Goal: Complete application form

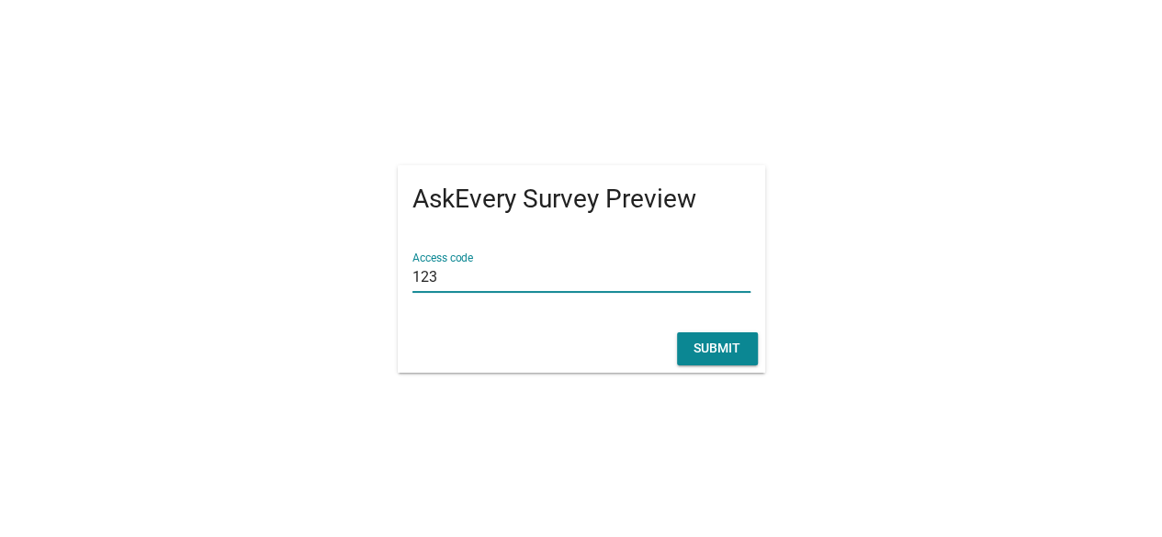
type input "123"
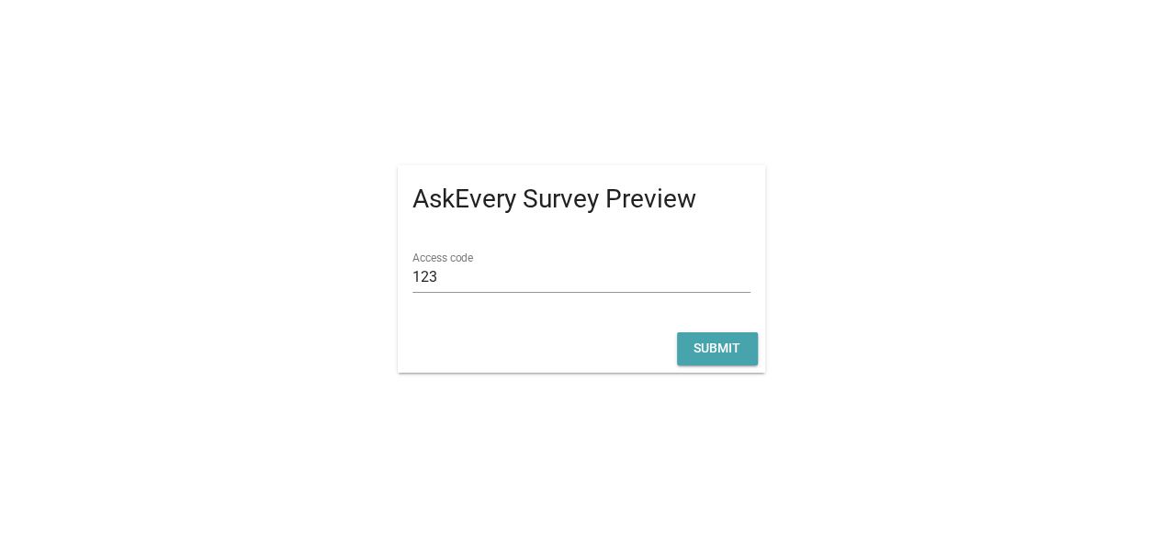
click at [724, 352] on div "Submit" at bounding box center [717, 348] width 51 height 19
click at [705, 343] on div "Submit" at bounding box center [717, 348] width 51 height 19
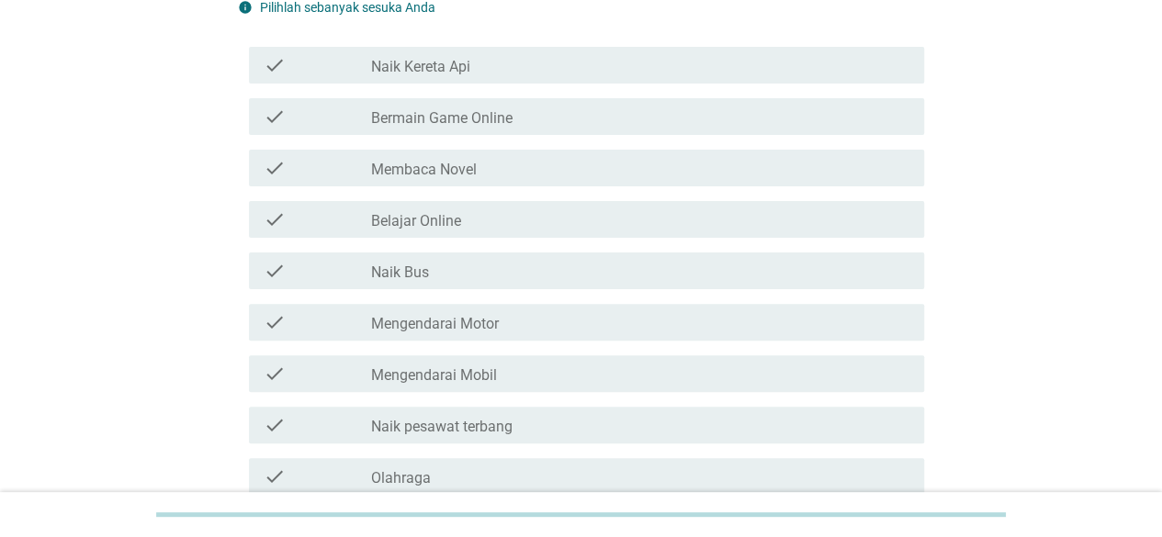
scroll to position [367, 0]
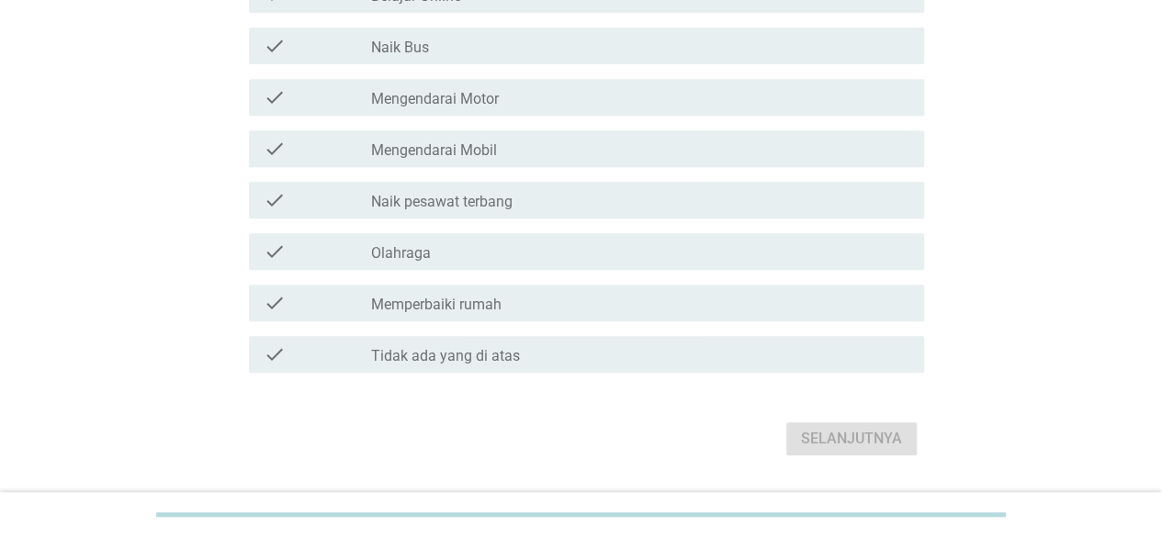
click at [403, 263] on label "Olahraga" at bounding box center [401, 253] width 60 height 18
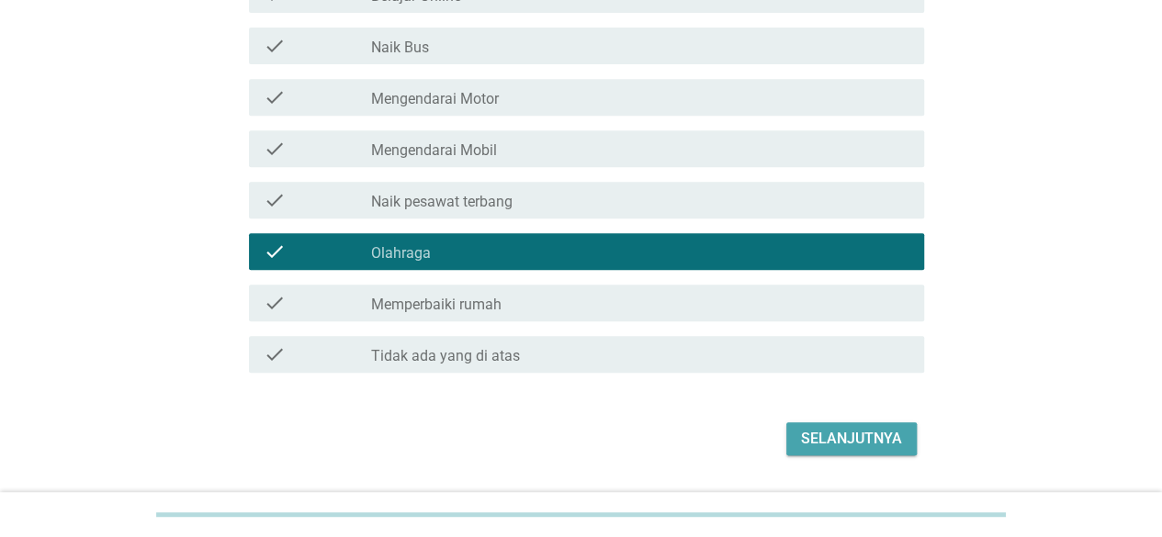
click at [866, 450] on div "Selanjutnya" at bounding box center [851, 439] width 101 height 22
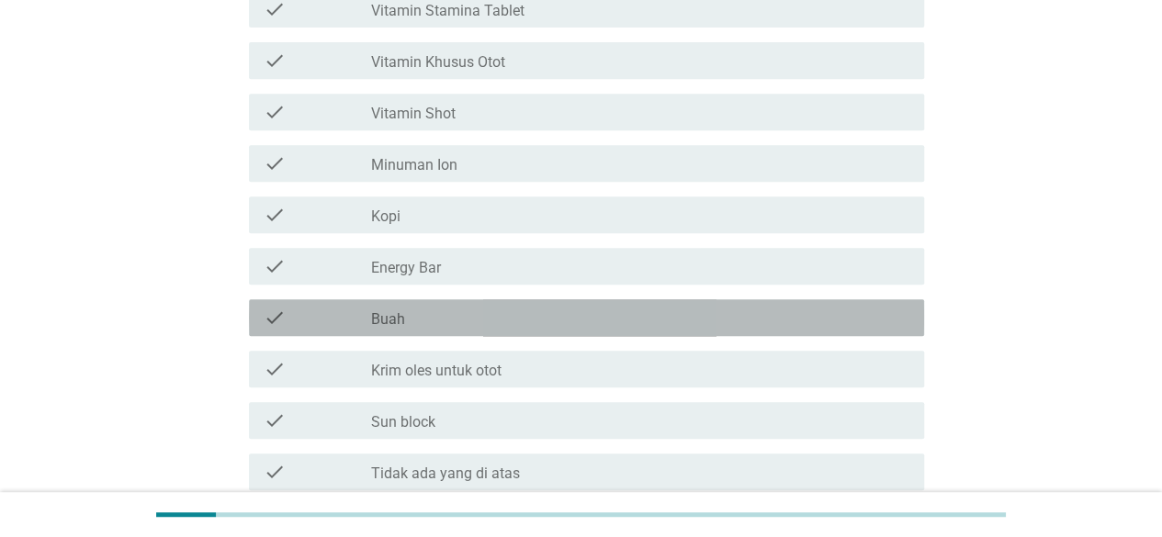
click at [421, 319] on div "check_box_outline_blank Buah" at bounding box center [640, 318] width 538 height 22
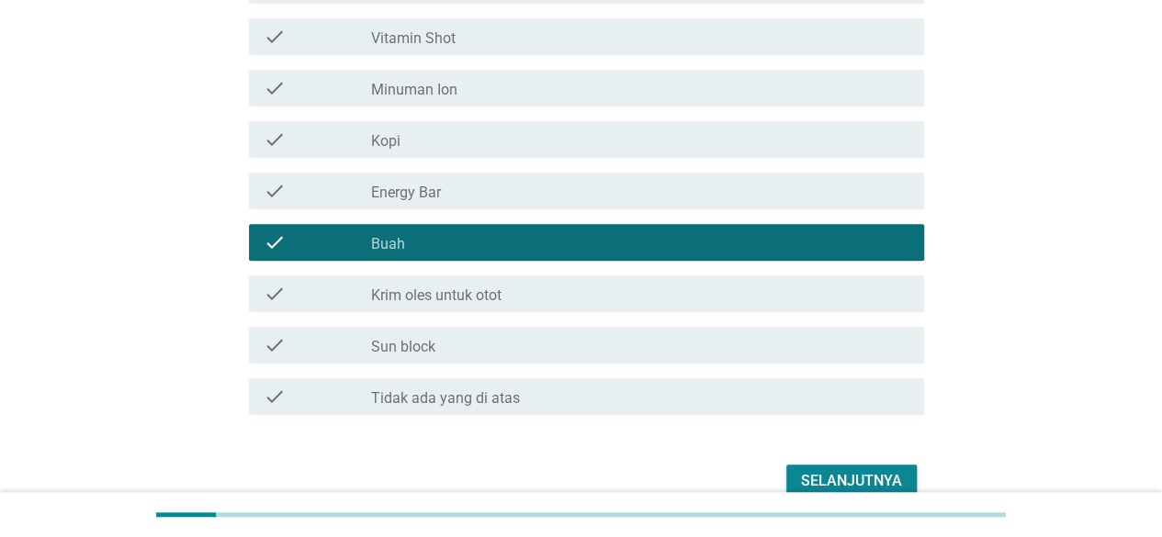
scroll to position [535, 0]
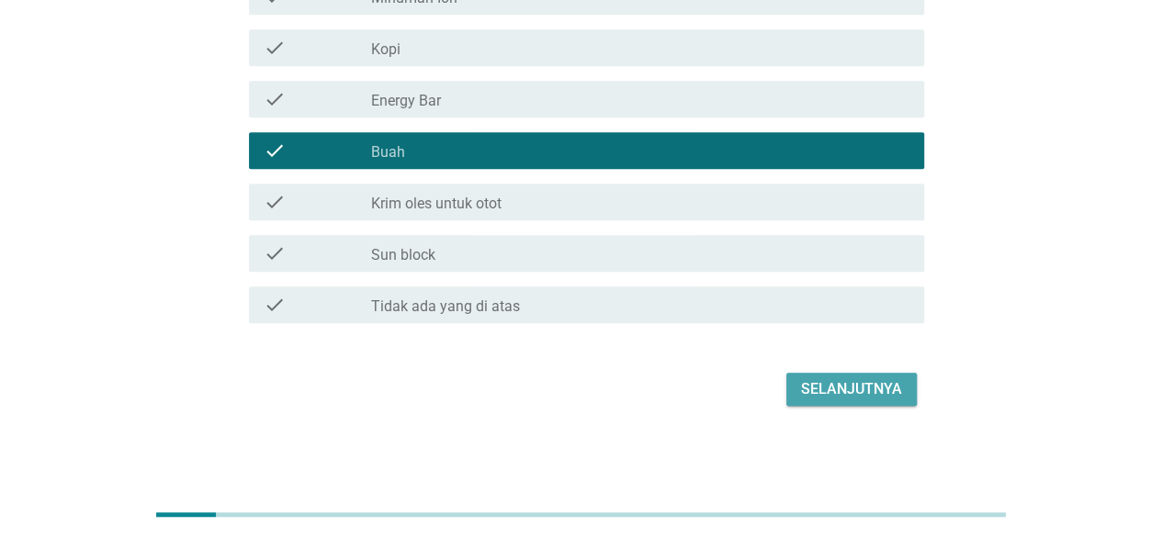
click at [834, 387] on div "Selanjutnya" at bounding box center [851, 389] width 101 height 22
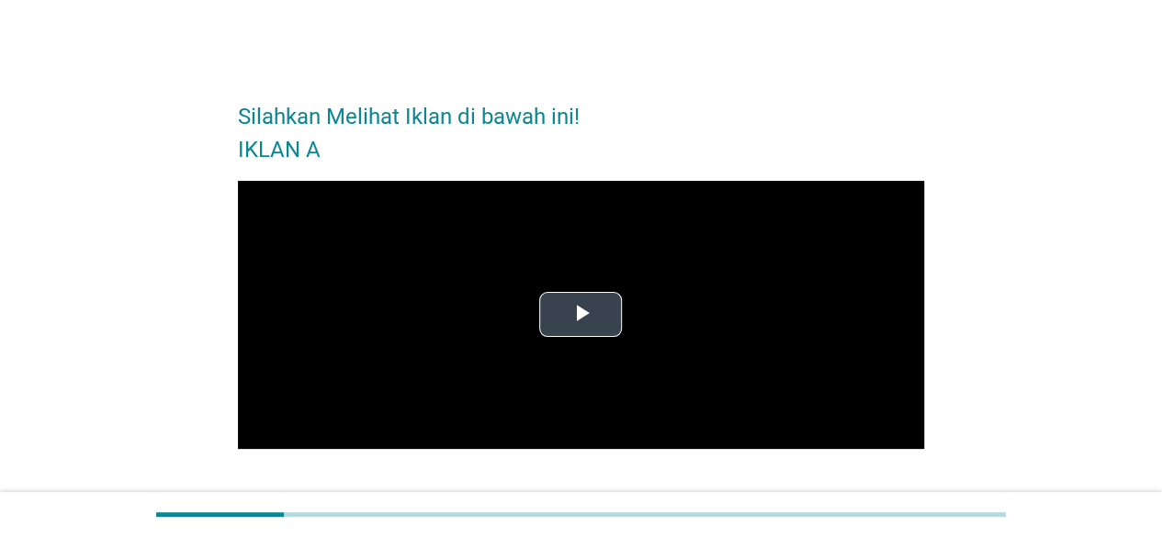
click at [580, 315] on span "Video Player" at bounding box center [580, 315] width 0 height 0
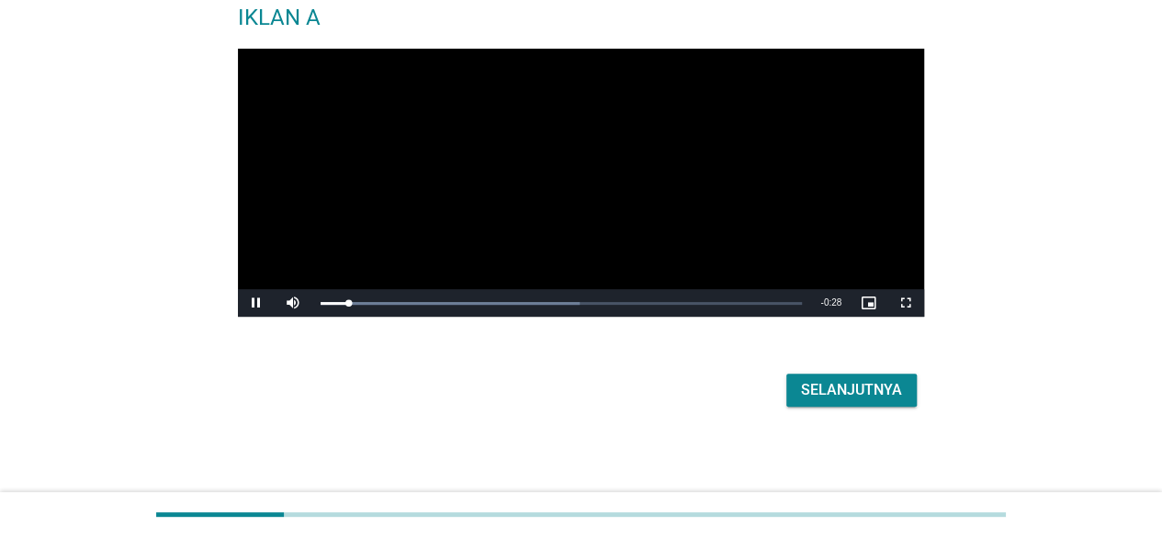
scroll to position [133, 0]
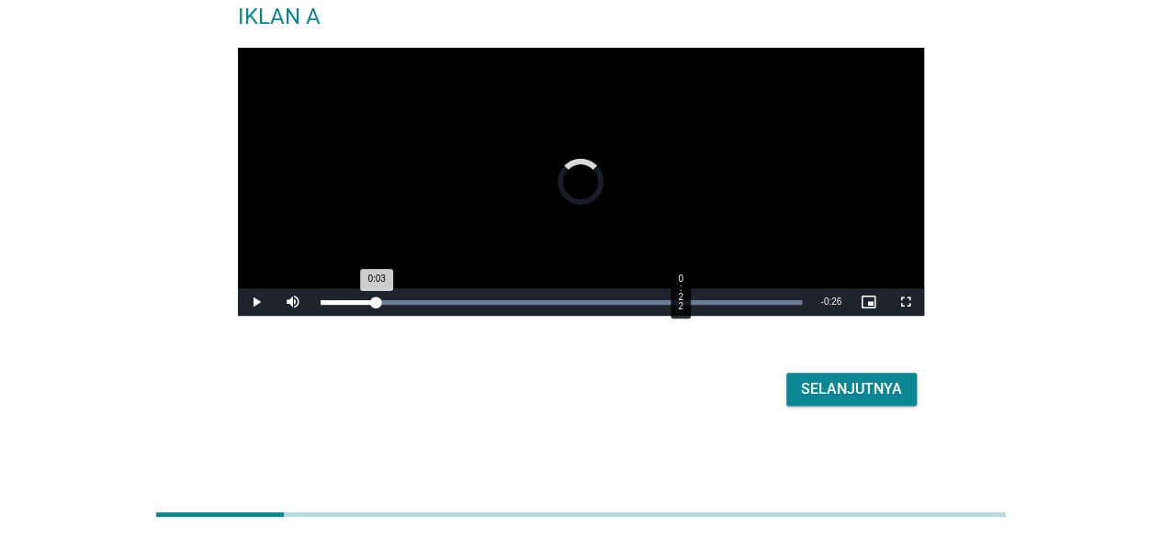
click at [679, 302] on div "Loaded : 100.00% 0:22 0:03" at bounding box center [562, 302] width 482 height 5
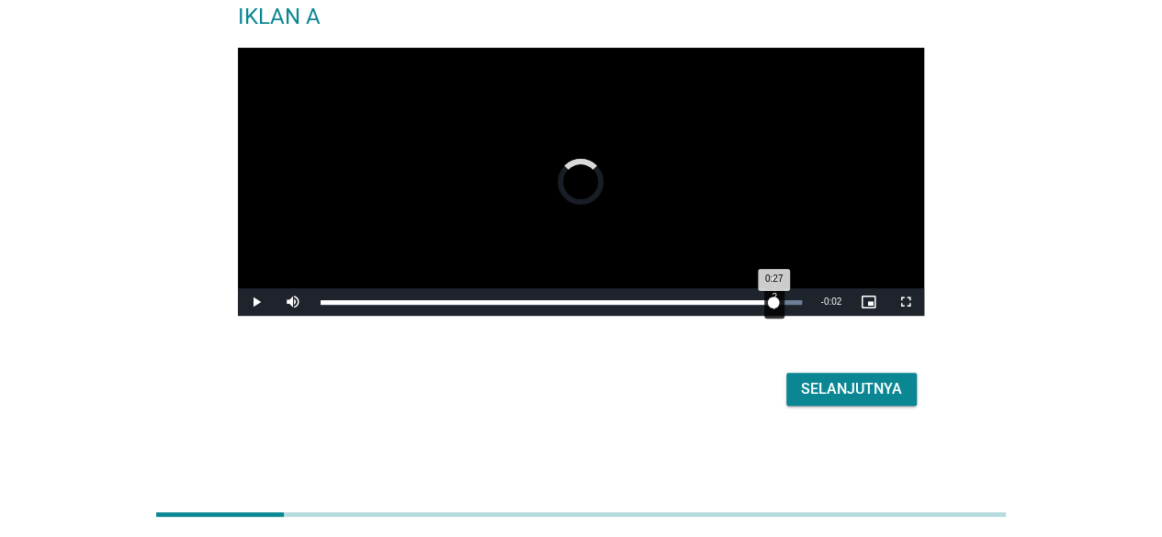
click at [773, 308] on div "Loaded : 100.00% 0:27 0:27" at bounding box center [561, 302] width 501 height 28
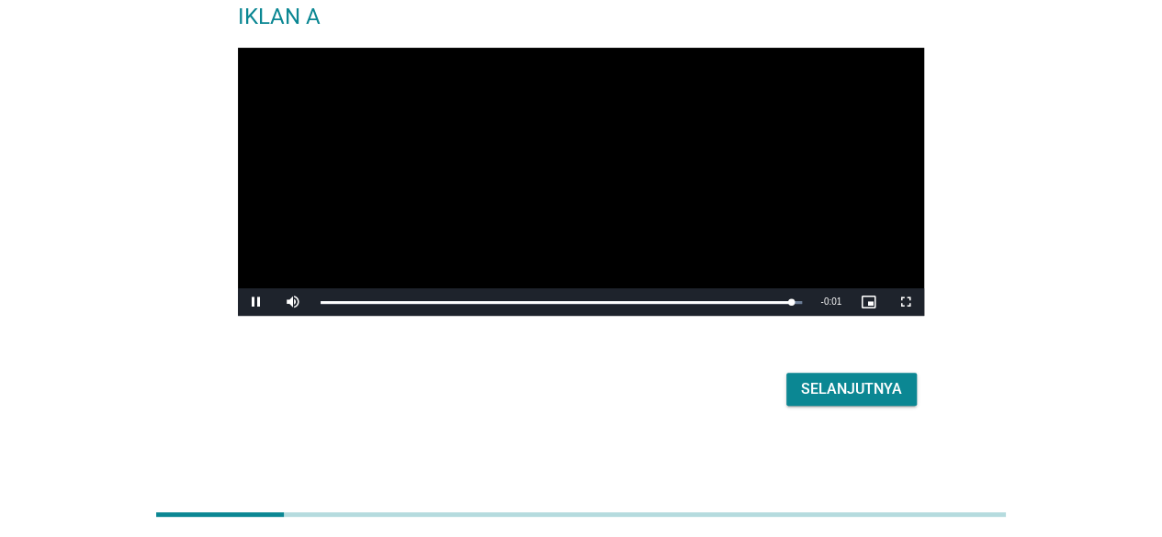
click at [843, 382] on div "Selanjutnya" at bounding box center [851, 389] width 101 height 22
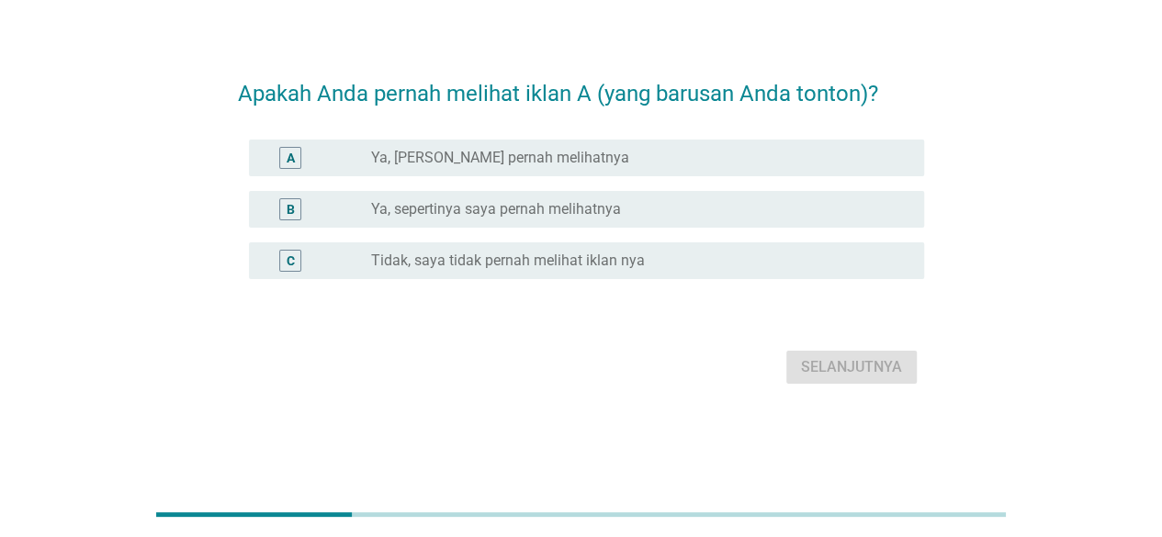
scroll to position [0, 0]
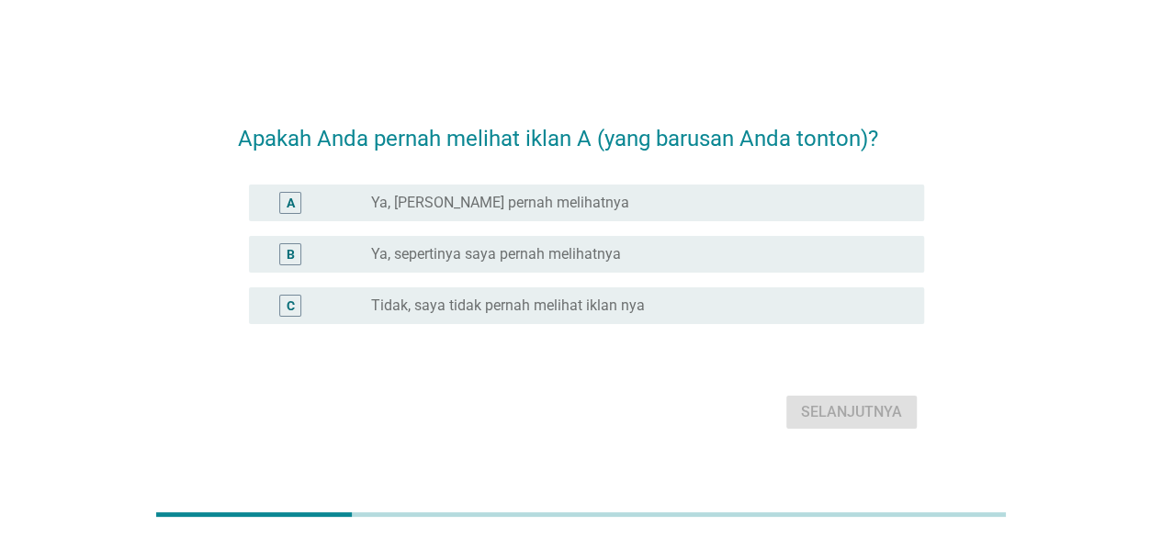
click at [351, 204] on div "A" at bounding box center [317, 203] width 107 height 22
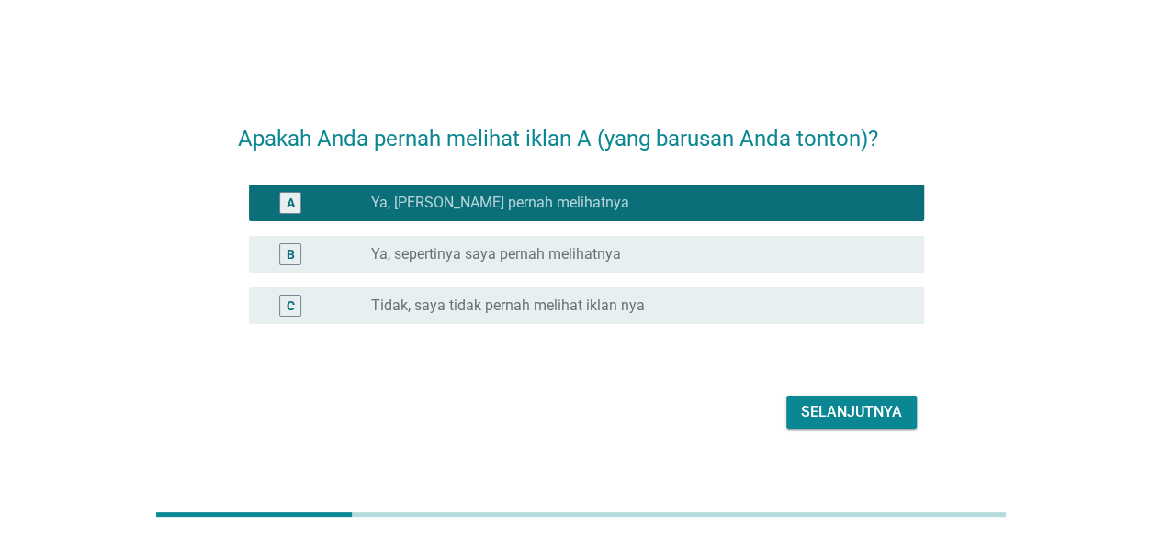
click at [878, 423] on button "Selanjutnya" at bounding box center [851, 412] width 130 height 33
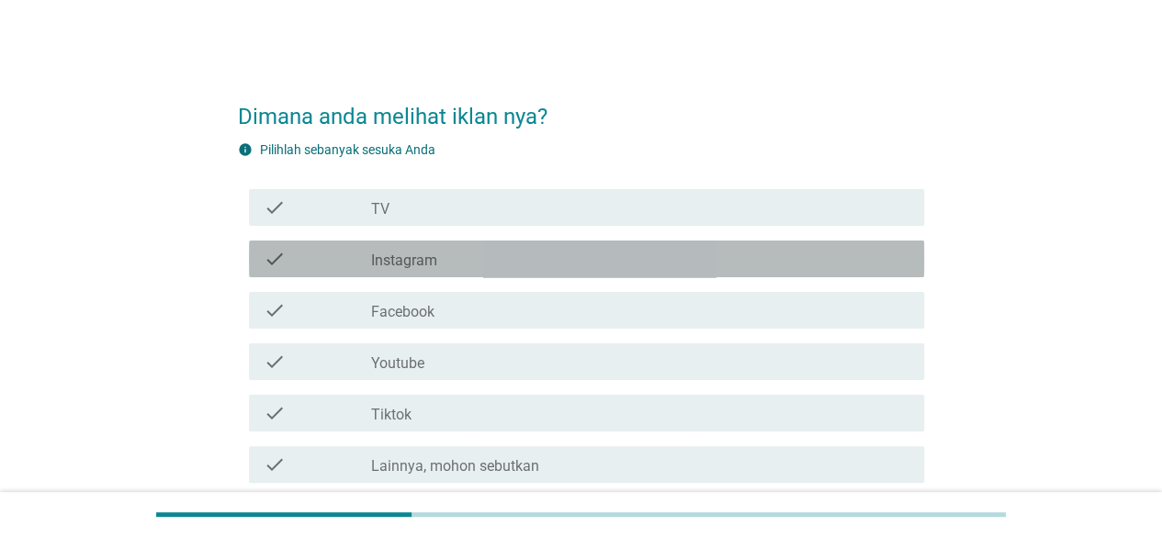
click at [512, 255] on div "check_box_outline_blank Instagram" at bounding box center [640, 259] width 538 height 22
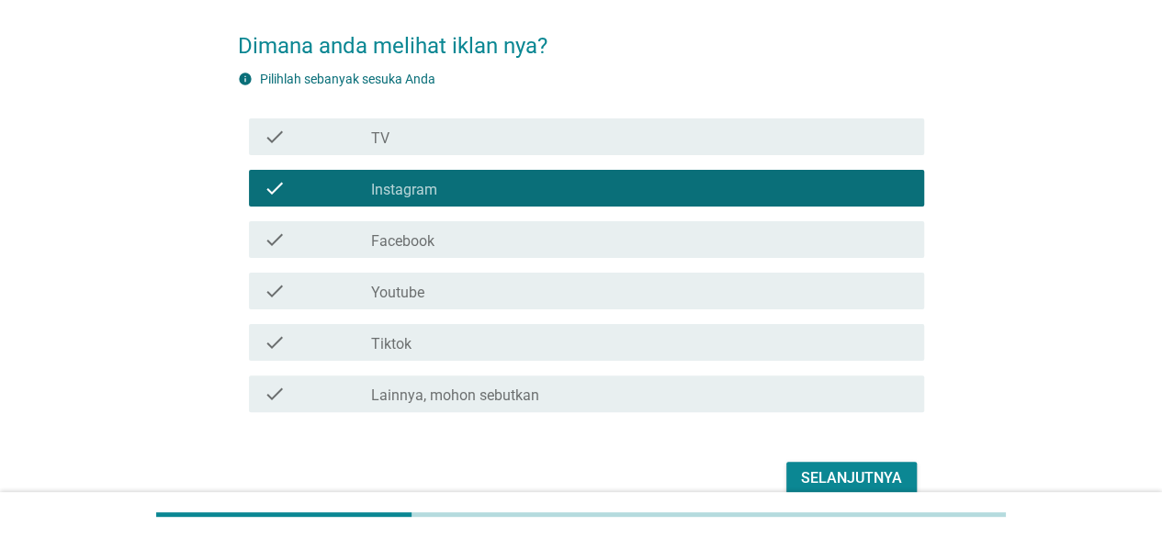
scroll to position [160, 0]
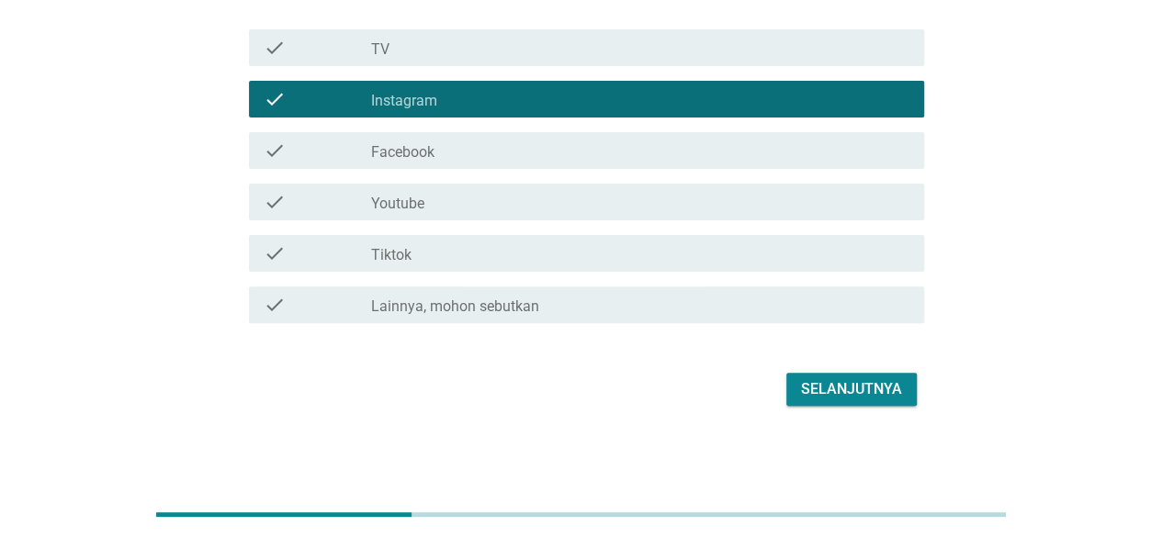
click at [863, 382] on div "Selanjutnya" at bounding box center [851, 389] width 101 height 22
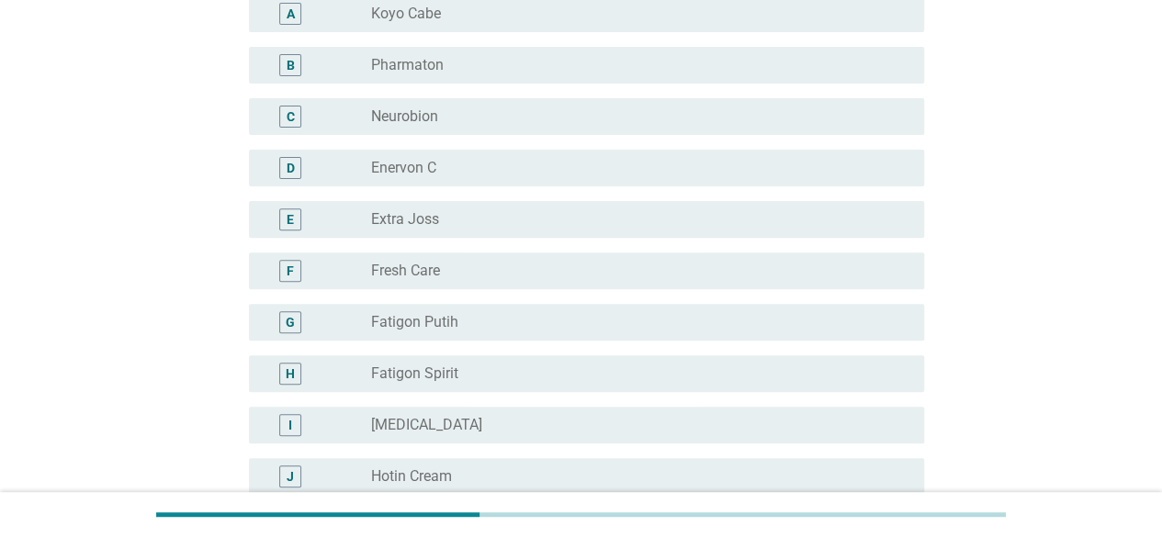
scroll to position [276, 0]
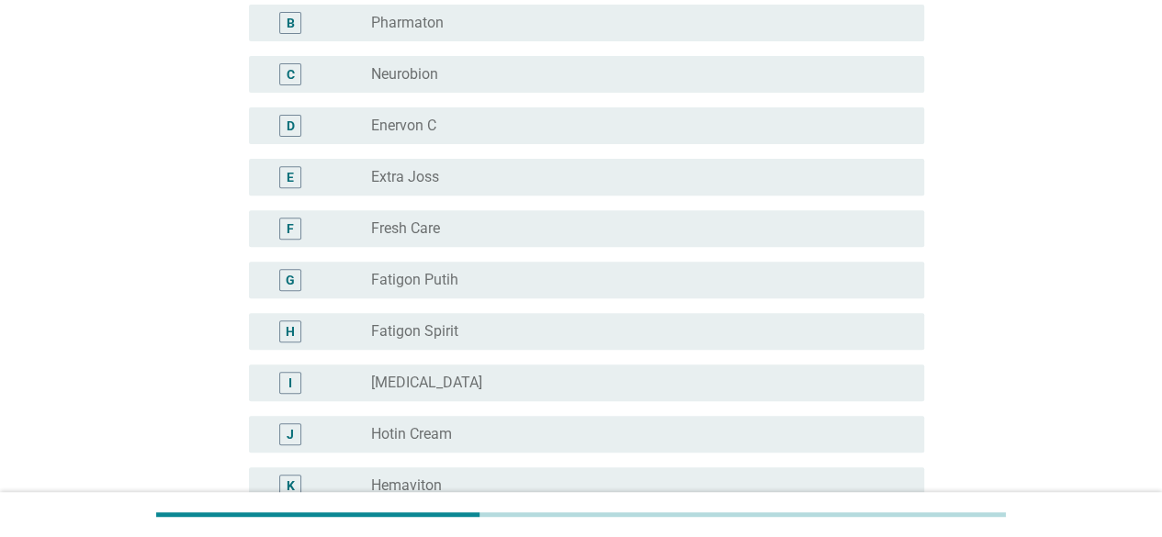
click at [593, 286] on div "radio_button_unchecked Fatigon Putih" at bounding box center [633, 280] width 524 height 18
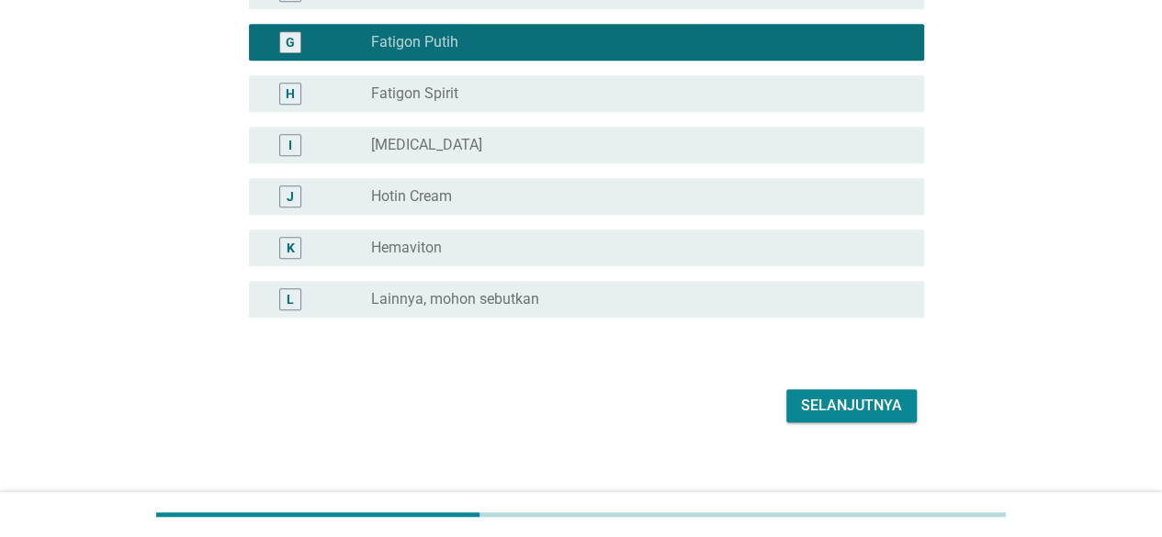
scroll to position [529, 0]
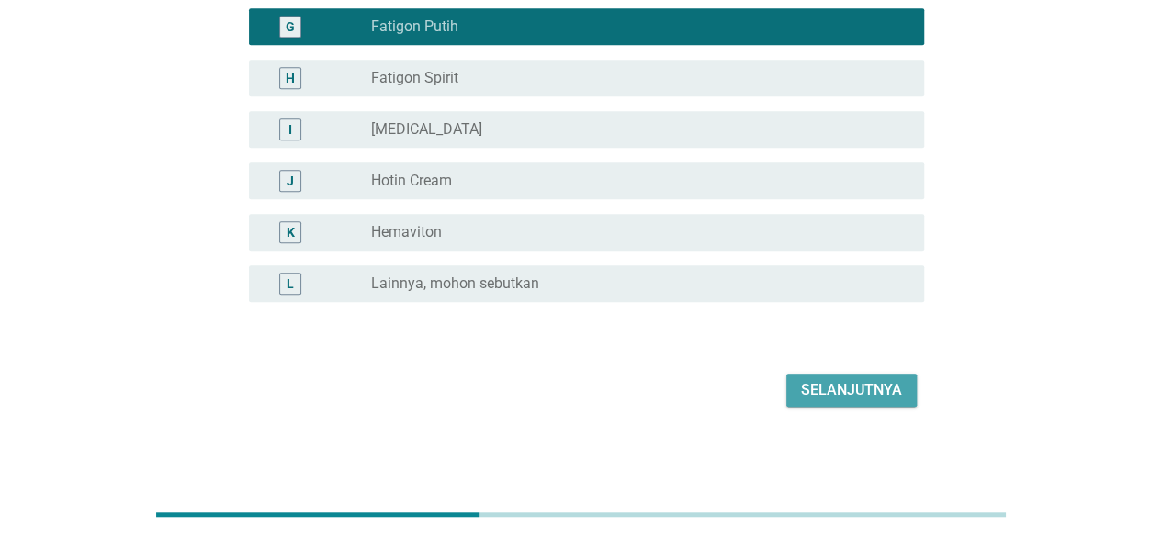
click at [871, 385] on div "Selanjutnya" at bounding box center [851, 390] width 101 height 22
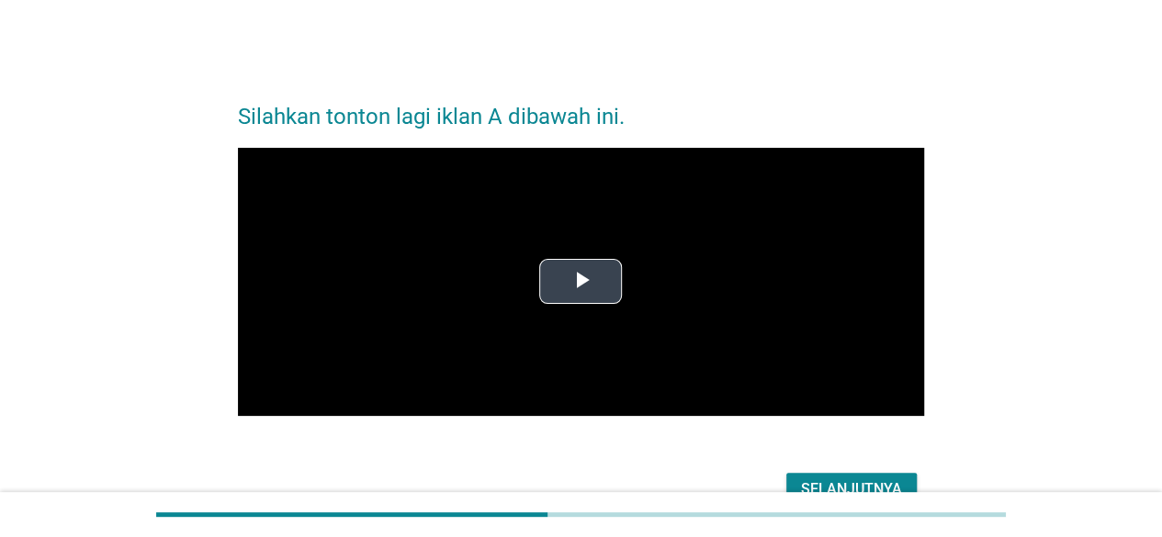
click at [580, 282] on span "Video Player" at bounding box center [580, 282] width 0 height 0
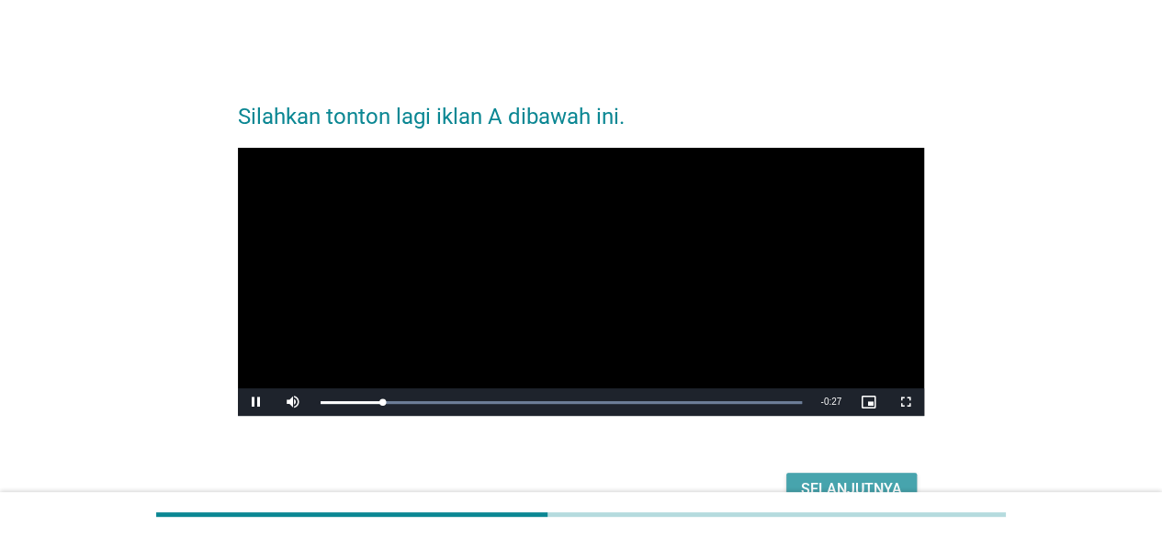
click at [843, 480] on div "Selanjutnya" at bounding box center [851, 490] width 101 height 22
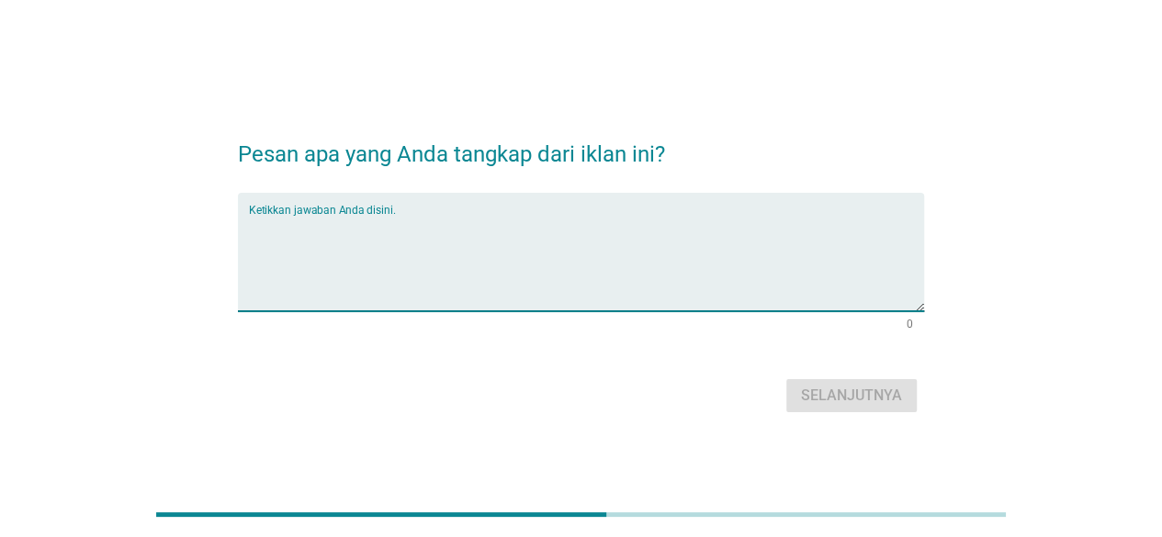
click at [531, 239] on textarea "Ketikkan jawaban Anda disini." at bounding box center [586, 263] width 675 height 96
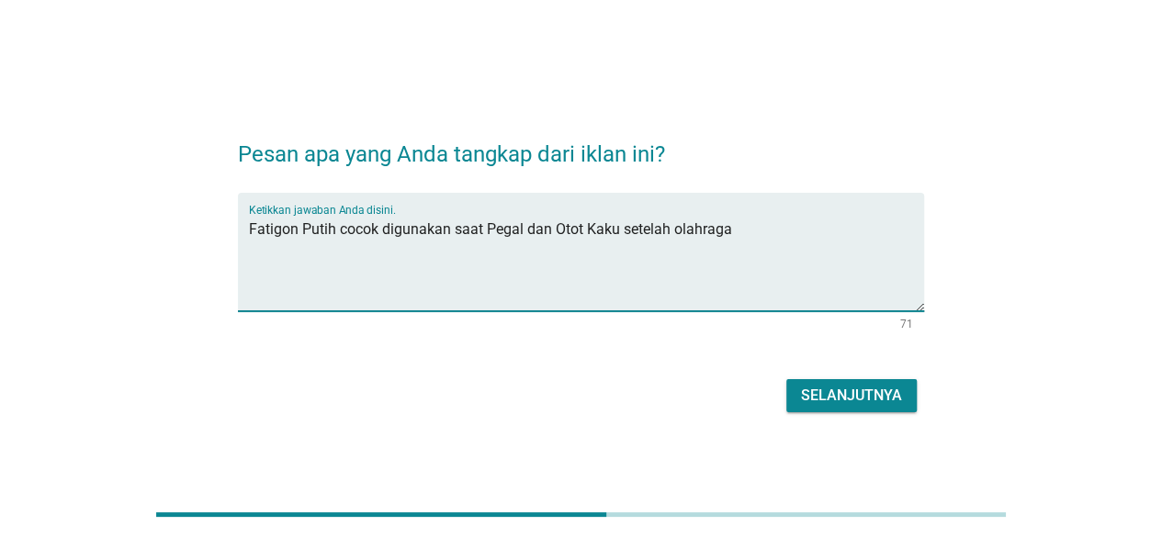
type textarea "Fatigon Putih cocok digunakan saat Pegal dan Otot Kaku setelah olahraga"
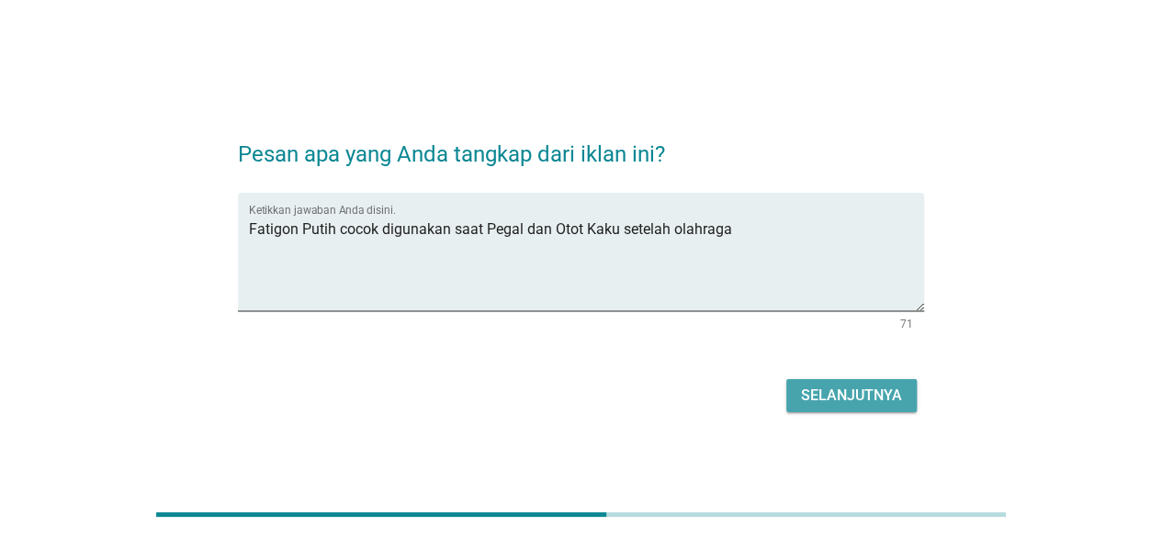
click at [840, 386] on div "Selanjutnya" at bounding box center [851, 396] width 101 height 22
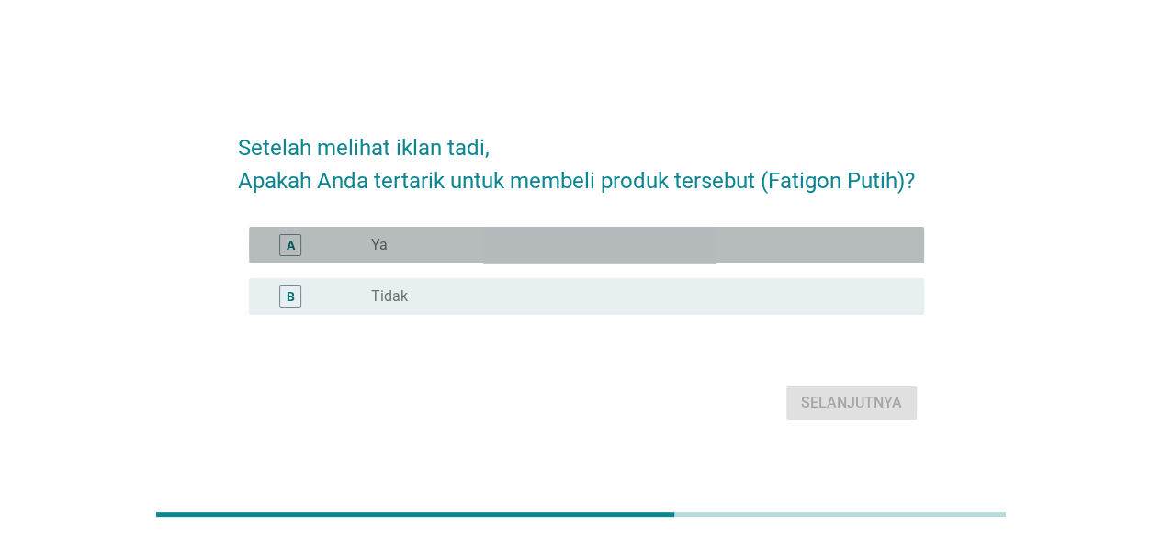
click at [412, 238] on div "radio_button_unchecked Ya" at bounding box center [633, 245] width 524 height 18
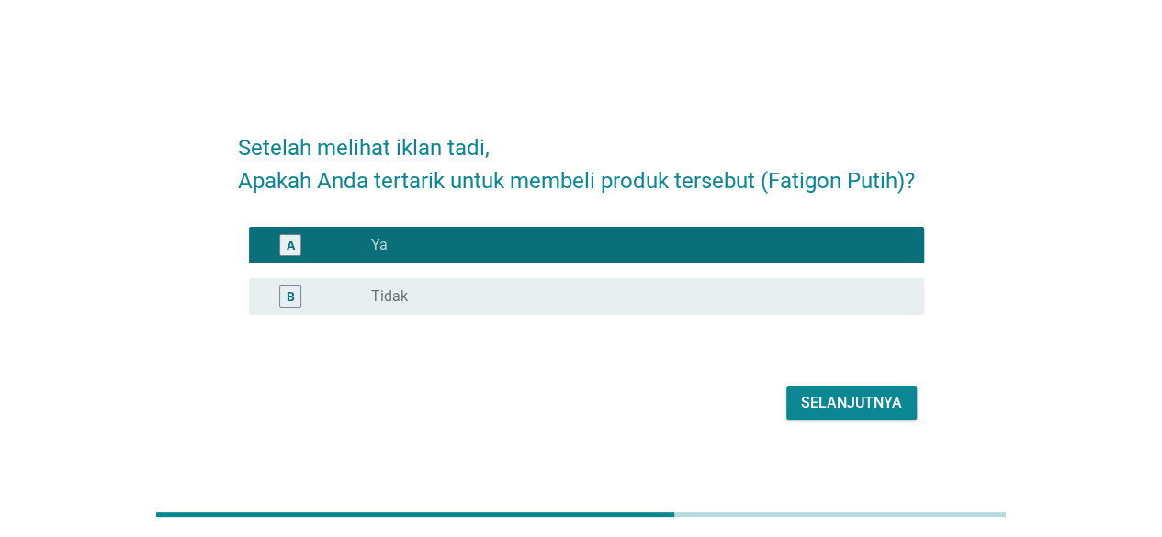
click at [863, 395] on div "Selanjutnya" at bounding box center [851, 403] width 101 height 22
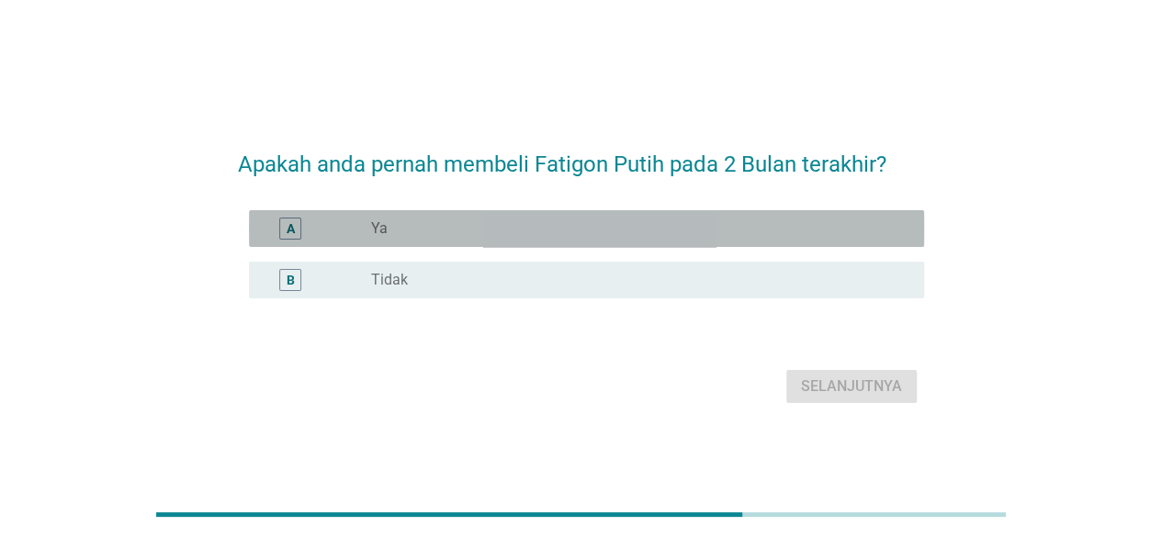
click at [430, 221] on div "radio_button_unchecked Ya" at bounding box center [633, 229] width 524 height 18
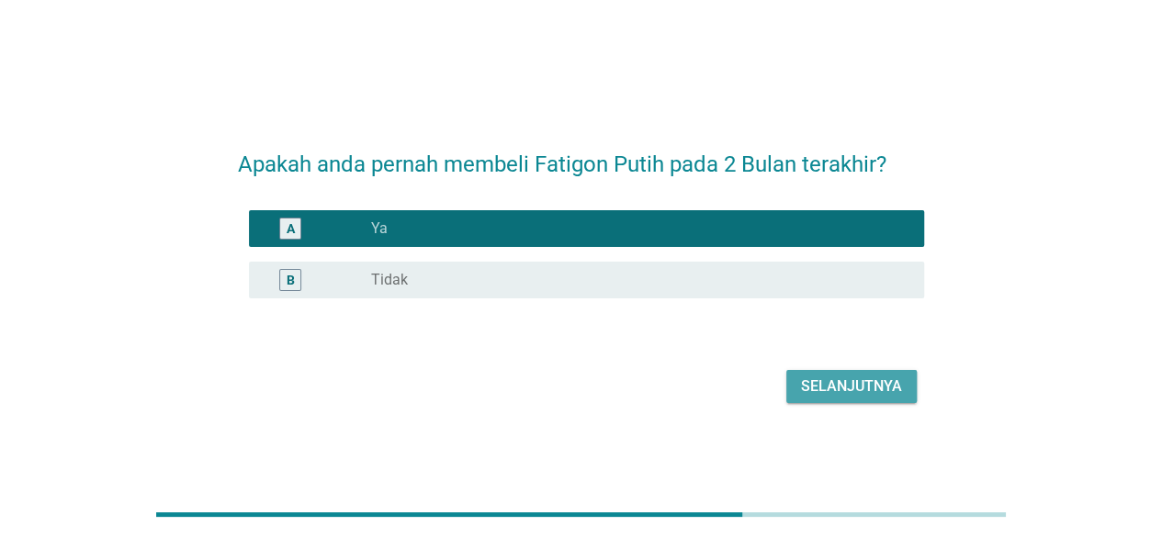
click at [843, 392] on div "Selanjutnya" at bounding box center [851, 387] width 101 height 22
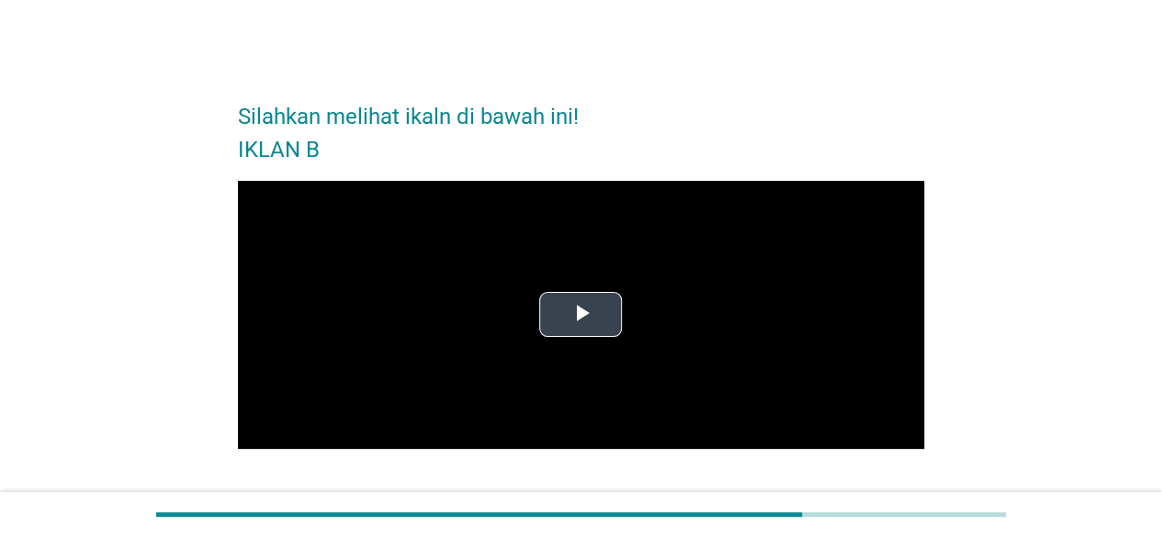
click at [580, 315] on span "Video Player" at bounding box center [580, 315] width 0 height 0
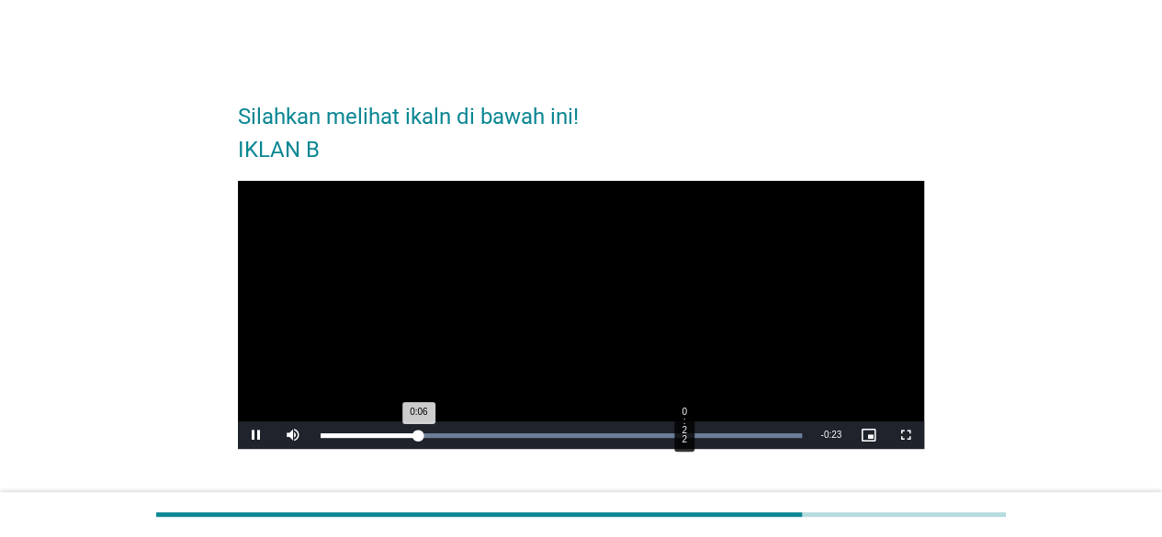
click at [683, 431] on div "Loaded : 100.00% 0:22 0:06" at bounding box center [561, 436] width 501 height 28
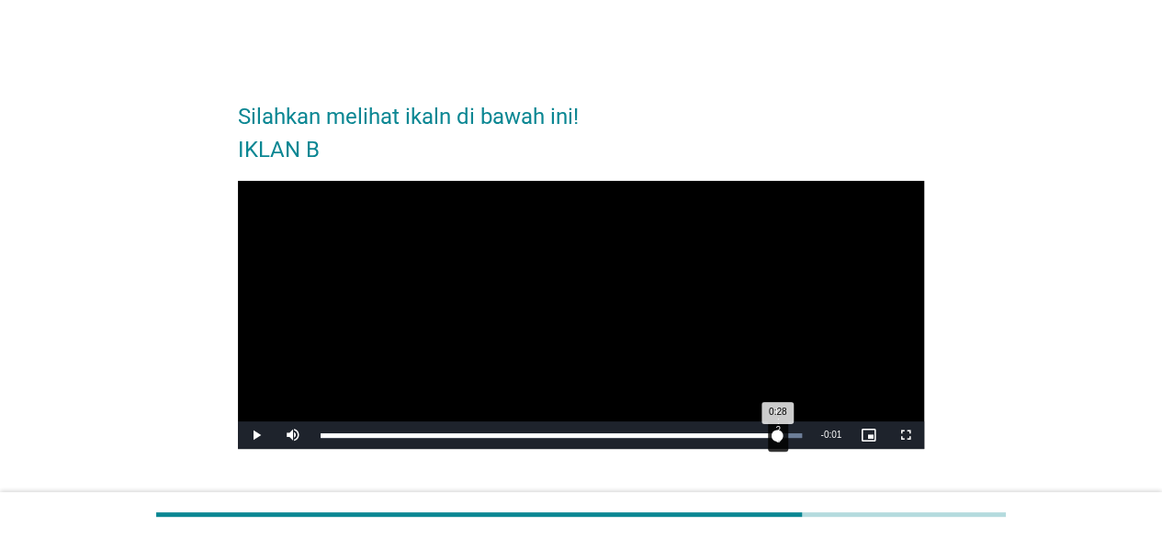
click at [777, 429] on div "Loaded : 100.00% 0:28 0:28" at bounding box center [561, 436] width 501 height 28
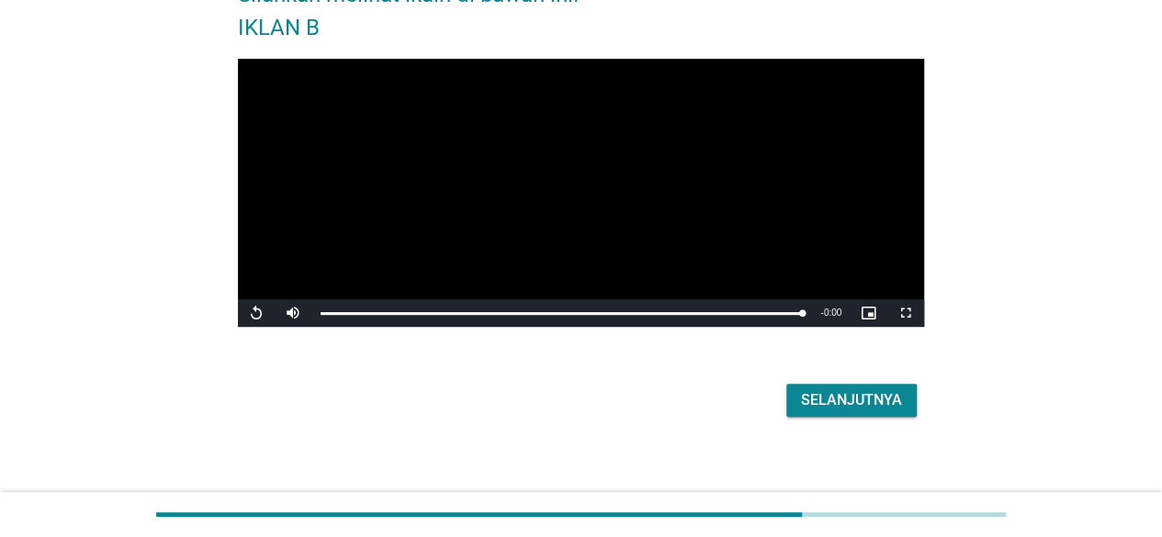
scroll to position [133, 0]
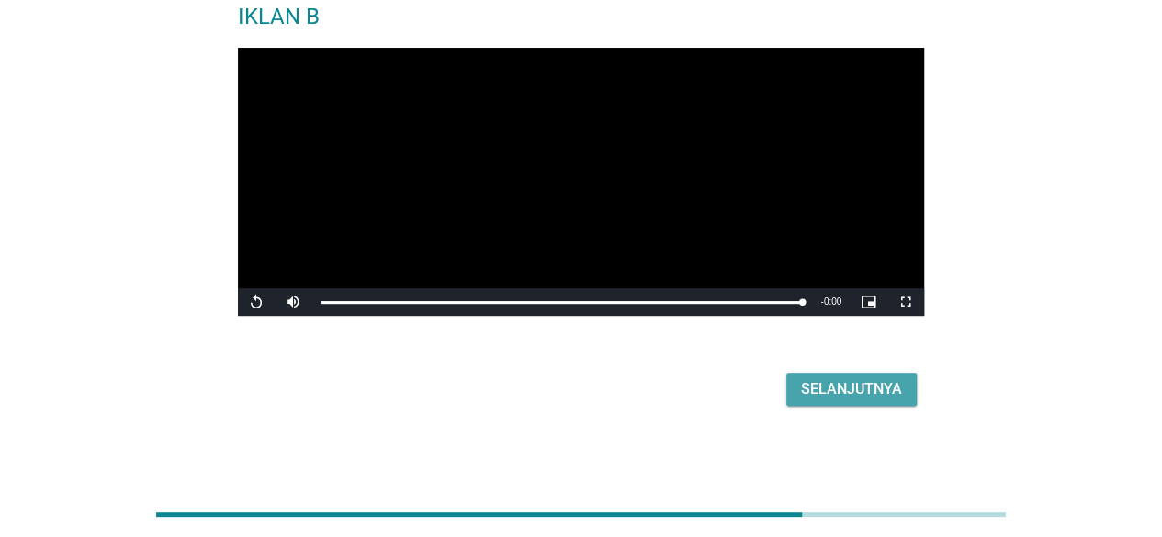
click at [845, 387] on div "Selanjutnya" at bounding box center [851, 389] width 101 height 22
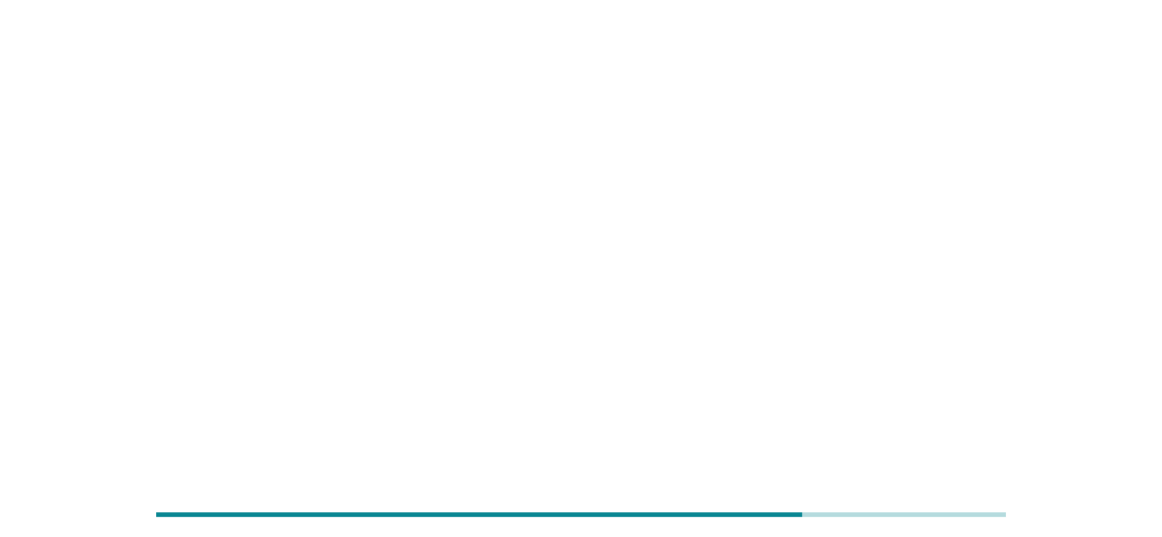
scroll to position [0, 0]
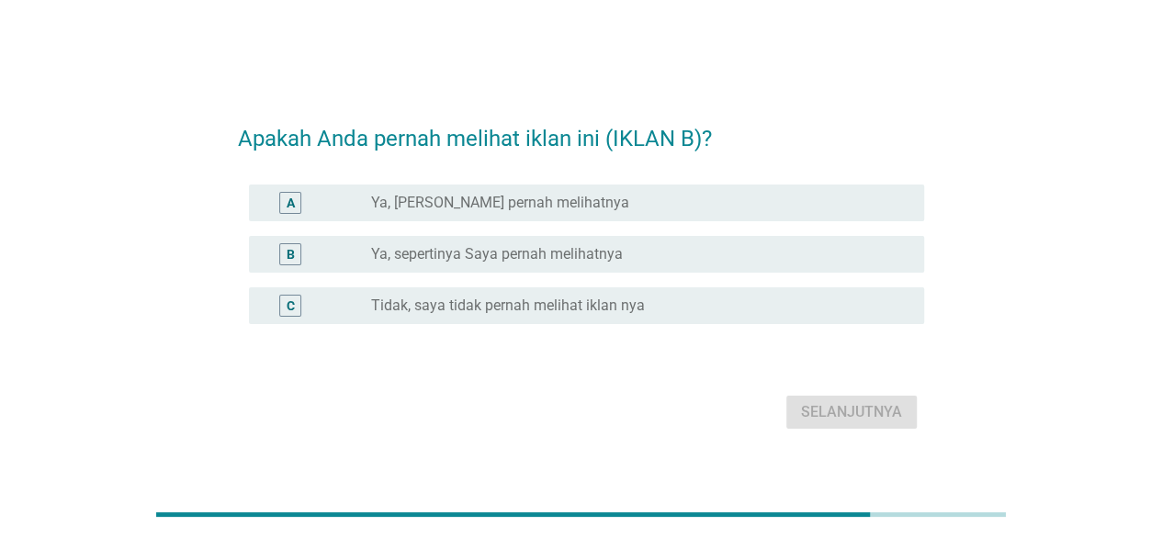
click at [450, 198] on label "Ya, [PERSON_NAME] pernah melihatnya" at bounding box center [500, 203] width 258 height 18
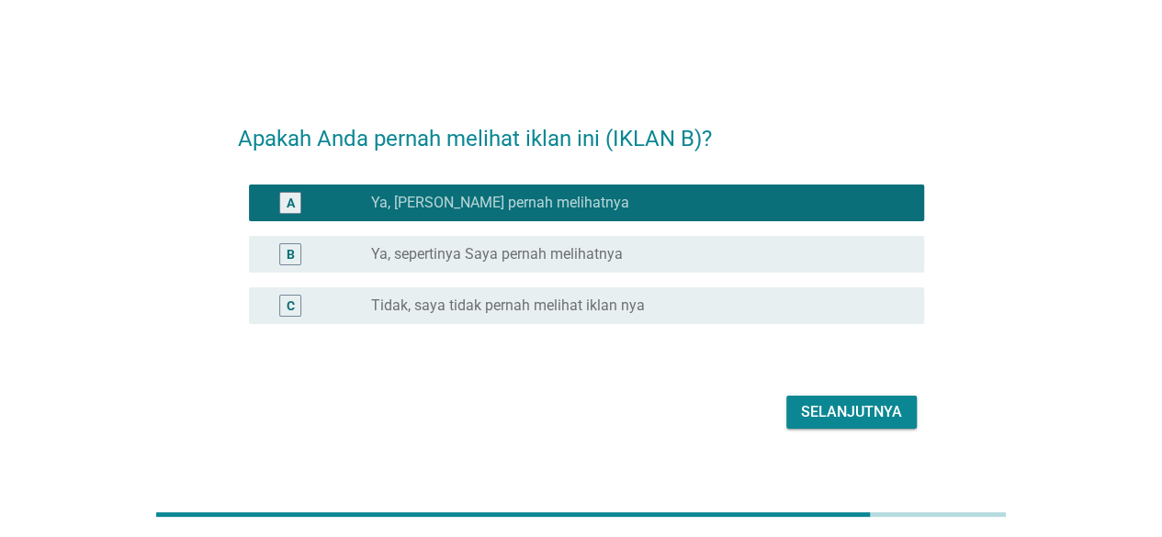
click at [838, 412] on div "Selanjutnya" at bounding box center [851, 412] width 101 height 22
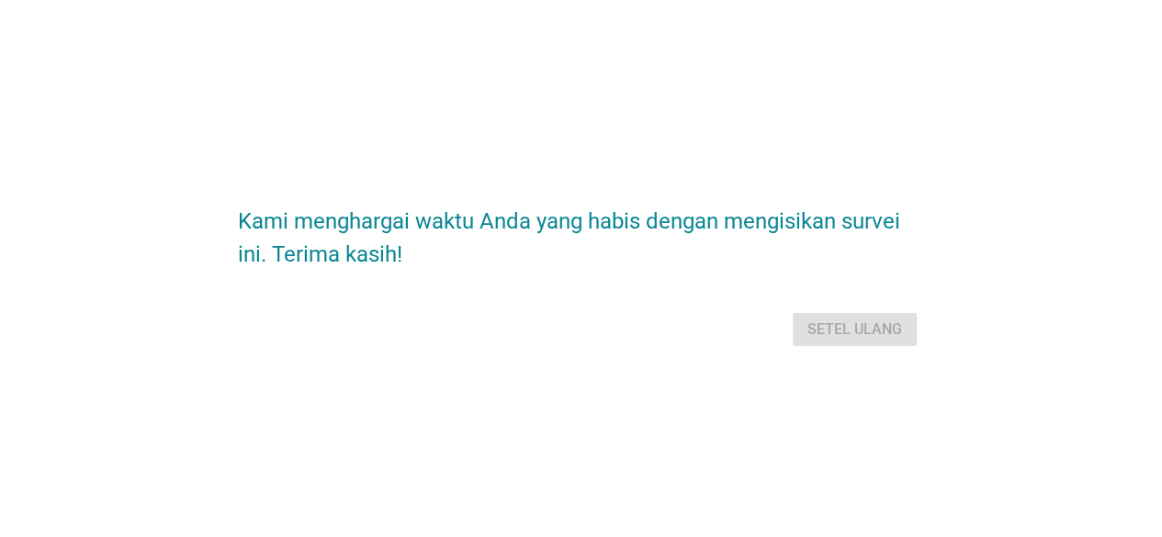
click at [841, 332] on div "Setel ulang" at bounding box center [581, 330] width 686 height 44
click at [669, 343] on div "Setel ulang" at bounding box center [581, 330] width 686 height 44
